Goal: Task Accomplishment & Management: Manage account settings

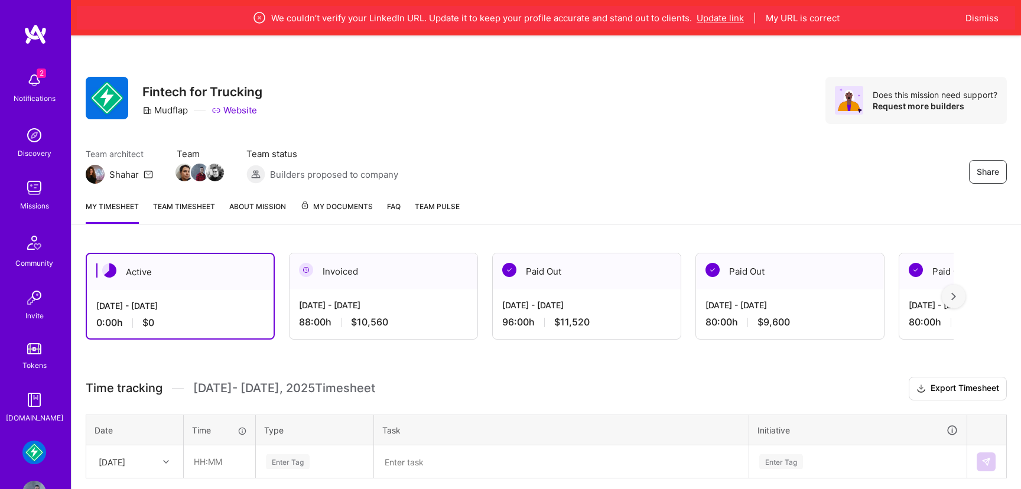
click at [721, 18] on button "Update link" at bounding box center [719, 18] width 47 height 12
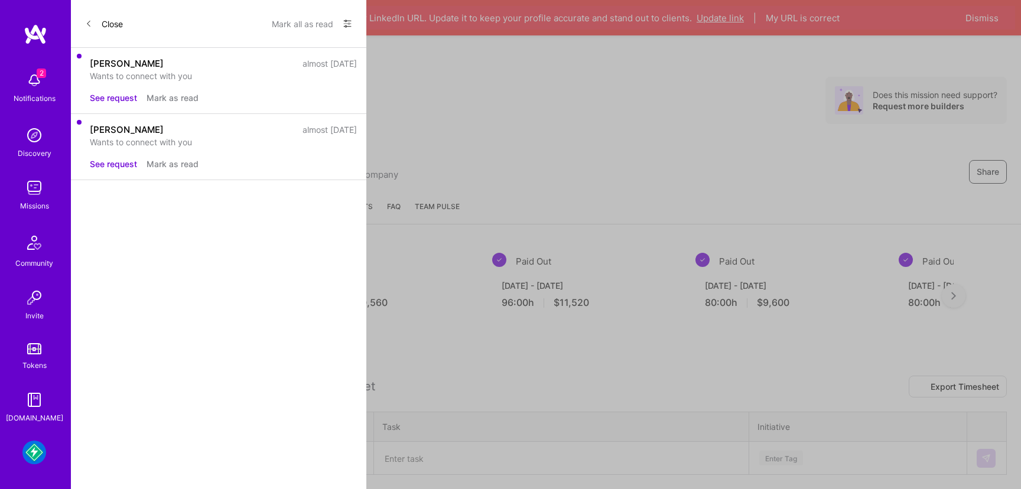
select select "CA"
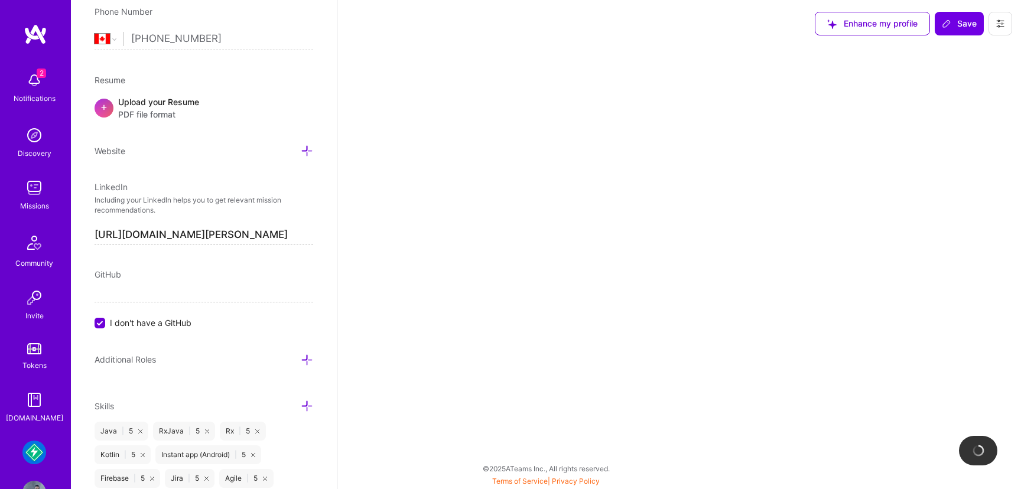
scroll to position [623, 0]
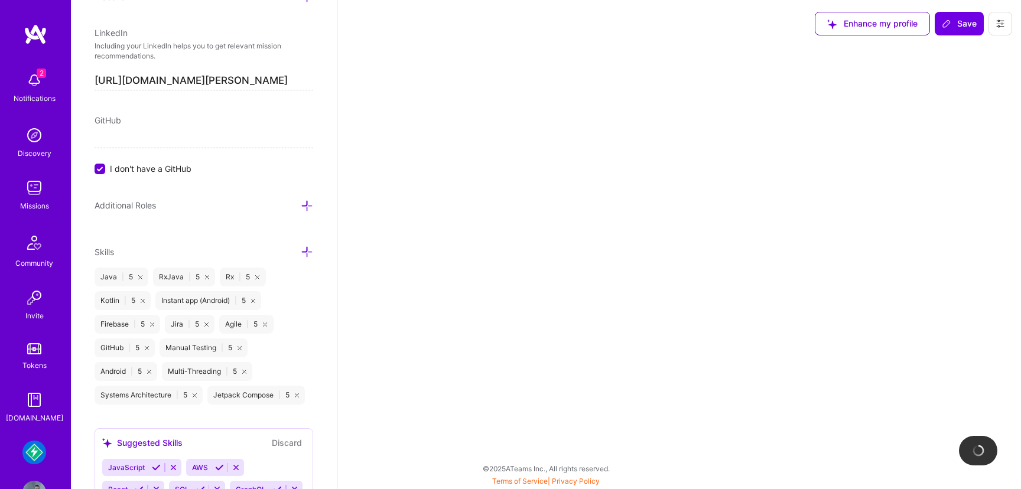
select select "Not Available"
select select "1 Month"
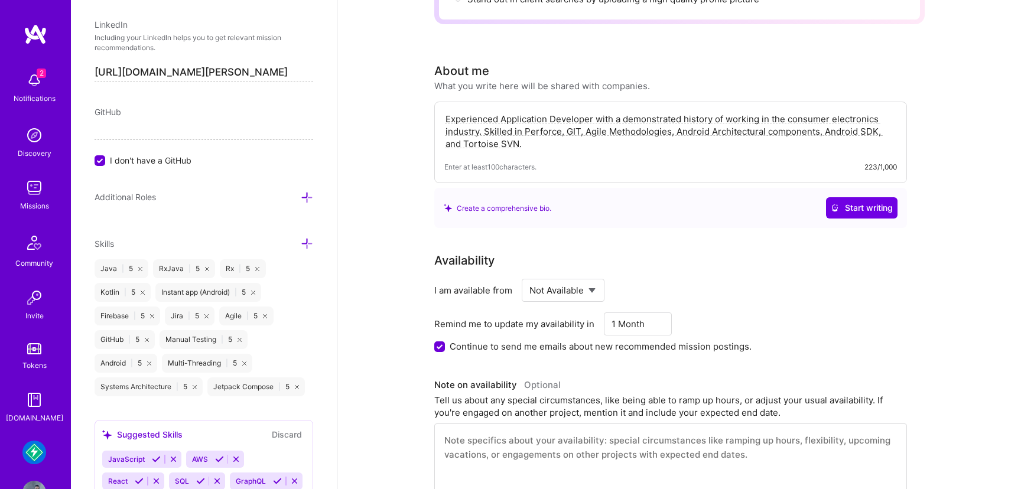
scroll to position [0, 0]
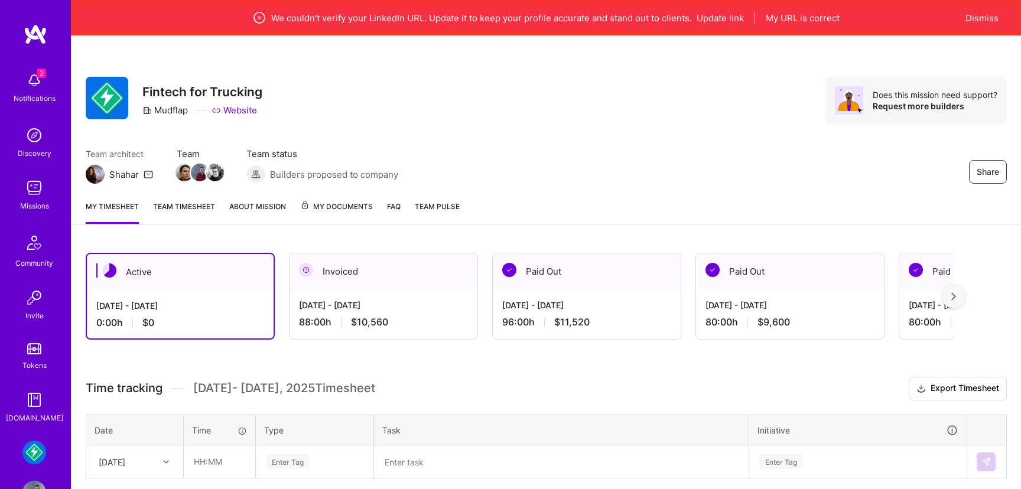
click at [963, 15] on div "We couldn’t verify your LinkedIn URL. Update it to keep your profile accurate a…" at bounding box center [546, 18] width 938 height 24
click at [973, 15] on button "Dismiss" at bounding box center [981, 18] width 33 height 12
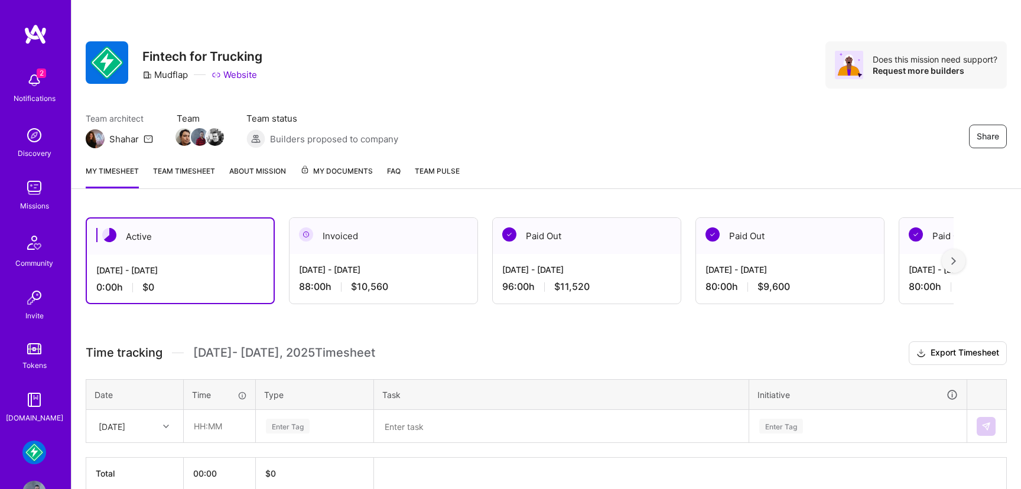
scroll to position [58, 0]
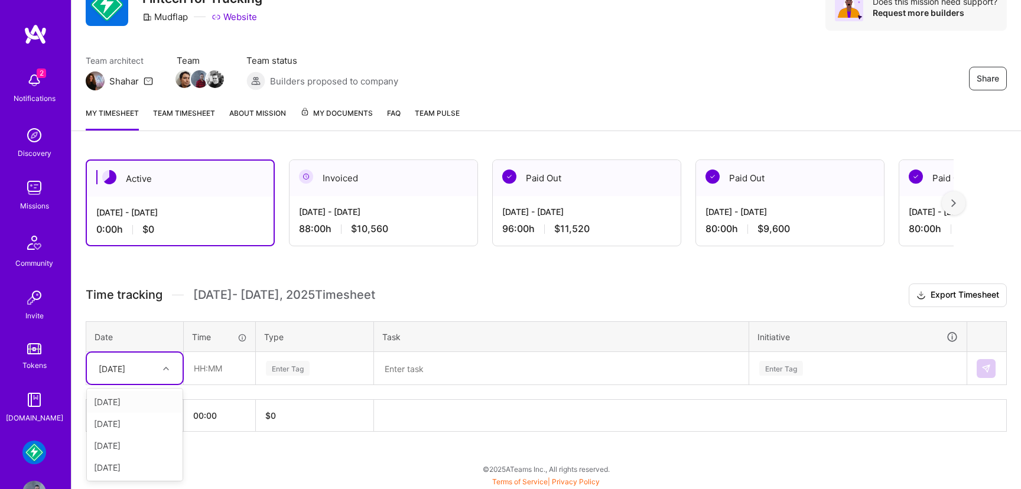
click at [158, 370] on div at bounding box center [167, 368] width 18 height 15
click at [252, 457] on div "Active [DATE] - [DATE] 0:00 h $0 Invoiced [DATE] - [DATE] 88:00 h $10,560 Paid …" at bounding box center [545, 317] width 949 height 344
click at [46, 193] on link "Missions" at bounding box center [34, 194] width 73 height 36
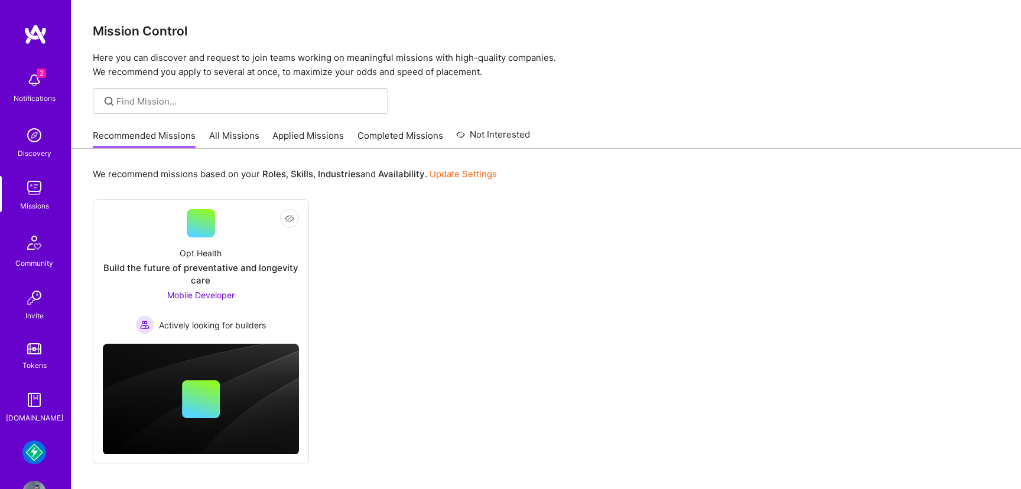
click at [34, 452] on img at bounding box center [34, 453] width 24 height 24
